Goal: Information Seeking & Learning: Learn about a topic

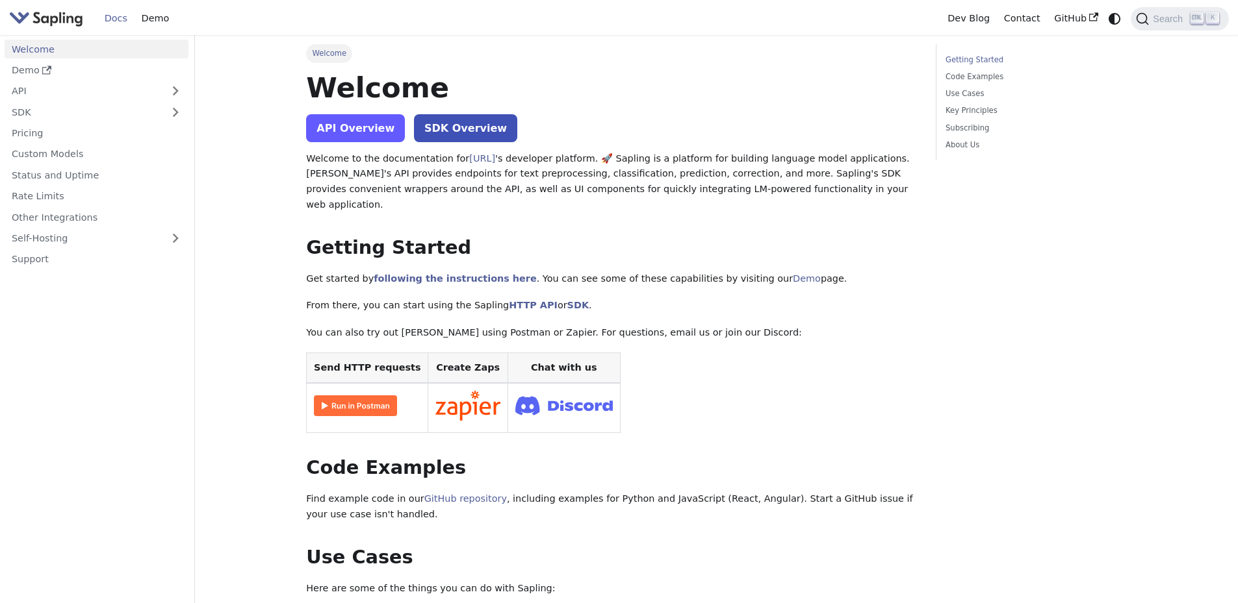
click at [353, 131] on link "API Overview" at bounding box center [355, 128] width 99 height 28
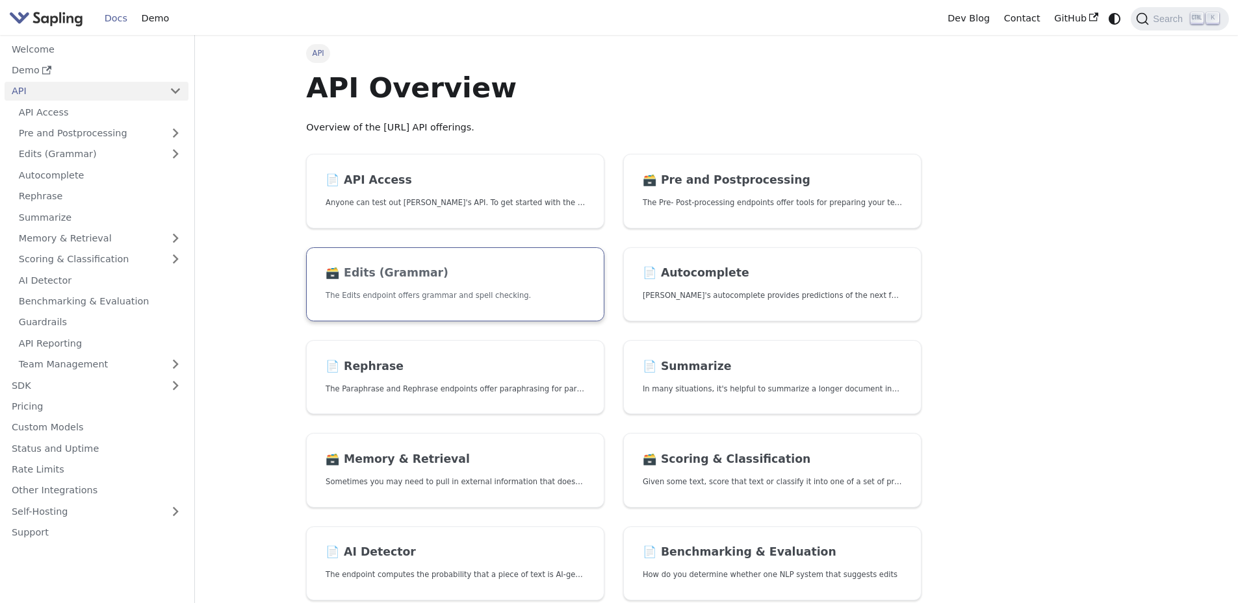
click at [396, 285] on link "🗃️ Edits (Grammar) The Edits endpoint offers grammar and spell checking." at bounding box center [455, 285] width 298 height 75
